Goal: Transaction & Acquisition: Purchase product/service

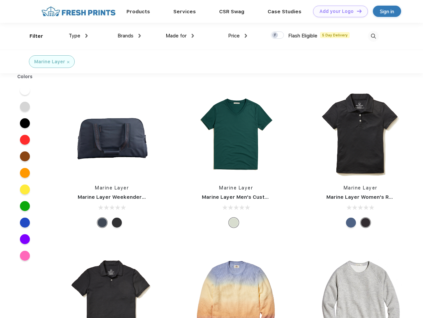
scroll to position [0, 0]
click at [338, 11] on link "Add your Logo Design Tool" at bounding box center [340, 12] width 55 height 12
click at [0, 0] on div "Design Tool" at bounding box center [0, 0] width 0 height 0
click at [356, 11] on link "Add your Logo Design Tool" at bounding box center [340, 12] width 55 height 12
click at [32, 36] on div "Filter" at bounding box center [37, 37] width 14 height 8
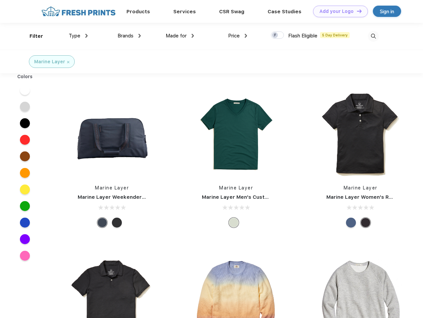
click at [78, 36] on span "Type" at bounding box center [75, 36] width 12 height 6
click at [129, 36] on span "Brands" at bounding box center [125, 36] width 16 height 6
click at [180, 36] on span "Made for" at bounding box center [176, 36] width 21 height 6
click at [238, 36] on span "Price" at bounding box center [234, 36] width 12 height 6
click at [277, 35] on div at bounding box center [277, 35] width 13 height 7
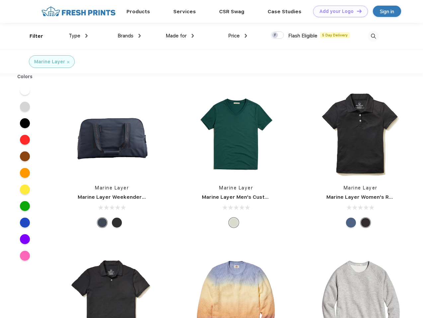
click at [275, 35] on input "checkbox" at bounding box center [273, 33] width 4 height 4
click at [373, 36] on img at bounding box center [373, 36] width 11 height 11
